Goal: Information Seeking & Learning: Learn about a topic

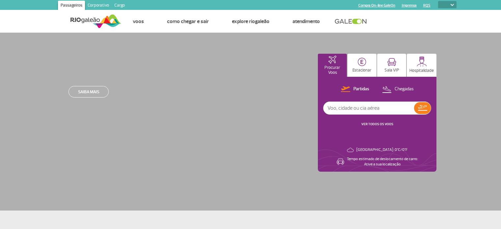
select select
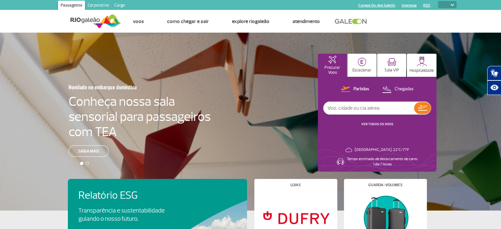
click at [89, 4] on link "Corporativo" at bounding box center [98, 6] width 27 height 11
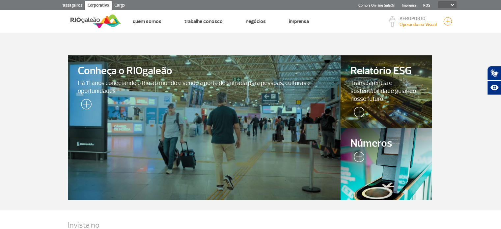
click at [373, 149] on span "Números" at bounding box center [386, 144] width 71 height 12
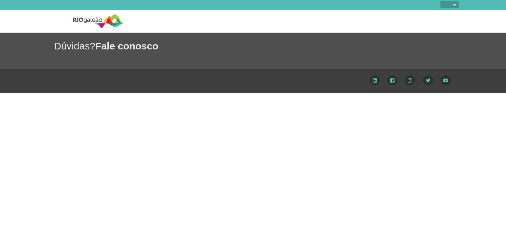
select select
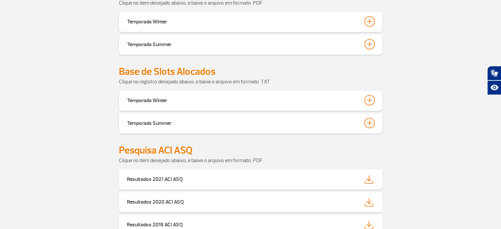
scroll to position [390, 0]
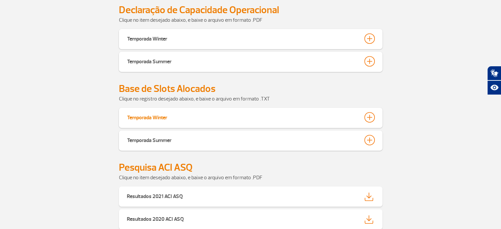
click at [368, 120] on div at bounding box center [370, 117] width 11 height 11
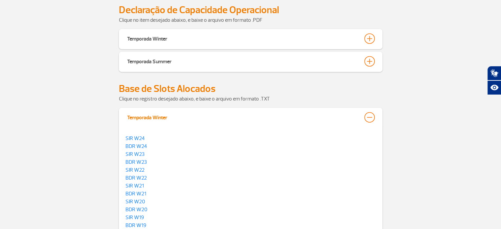
click at [368, 117] on div at bounding box center [370, 117] width 11 height 11
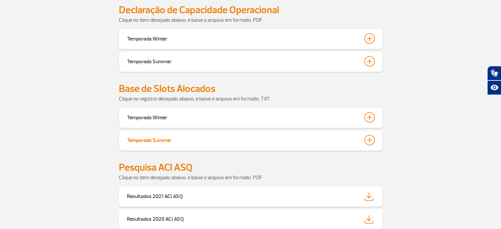
click at [373, 139] on div at bounding box center [370, 140] width 11 height 11
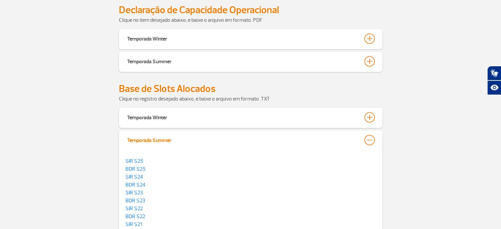
click at [373, 138] on div at bounding box center [370, 140] width 11 height 11
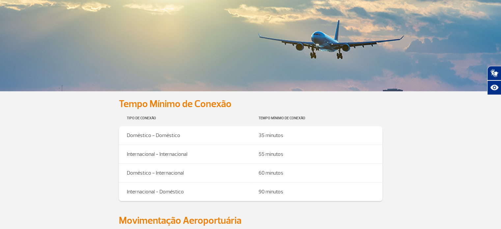
scroll to position [0, 0]
